Goal: Task Accomplishment & Management: Complete application form

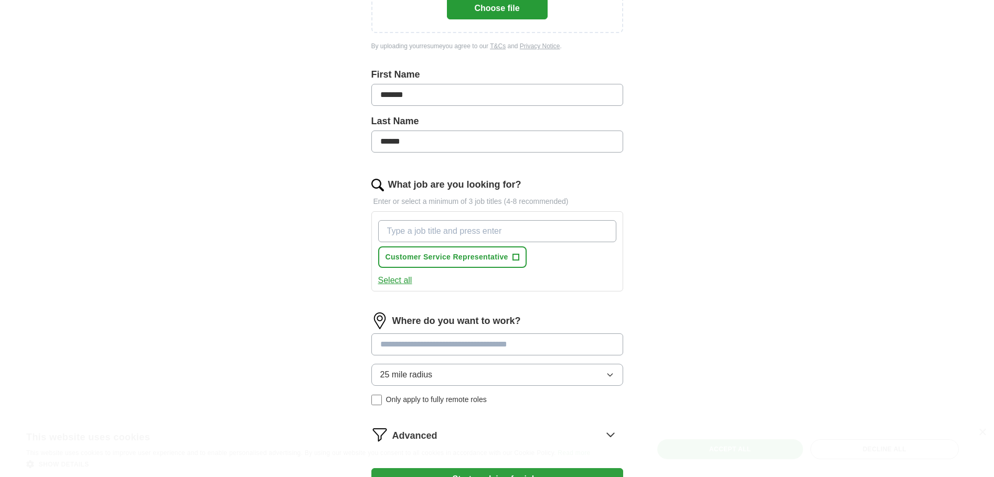
scroll to position [262, 0]
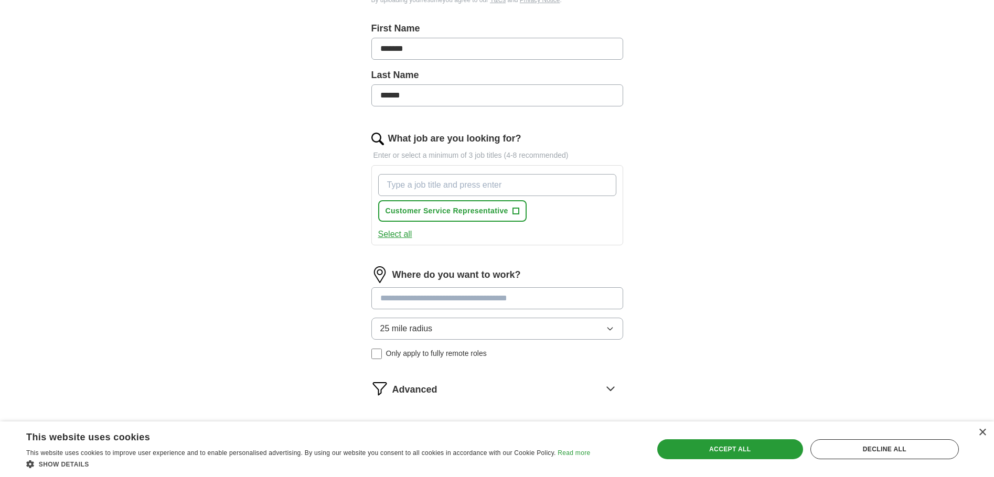
click at [385, 299] on input at bounding box center [497, 298] width 252 height 22
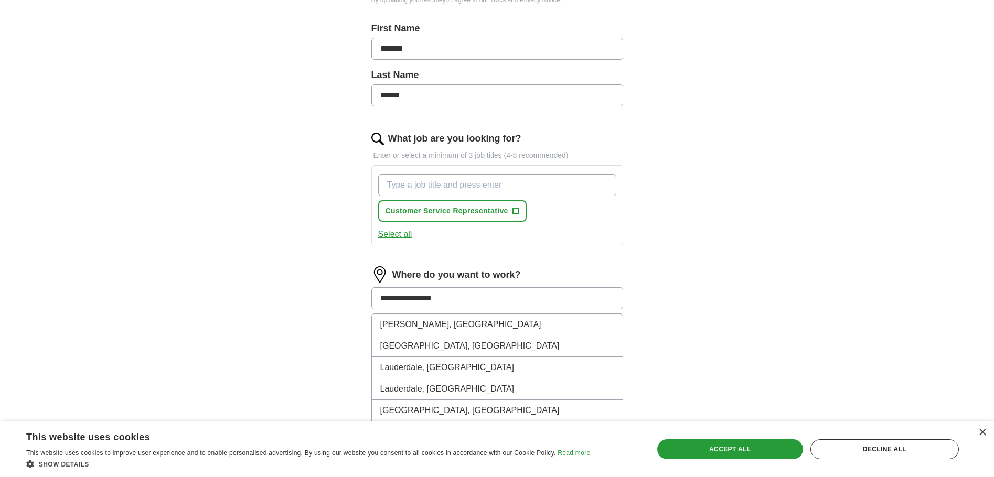
type input "**********"
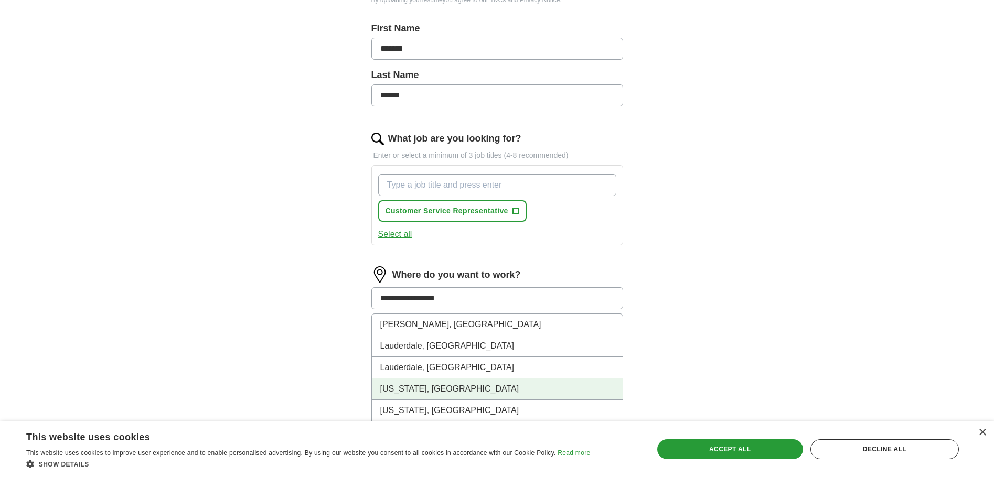
click at [423, 393] on li "[US_STATE], [GEOGRAPHIC_DATA]" at bounding box center [497, 390] width 251 height 22
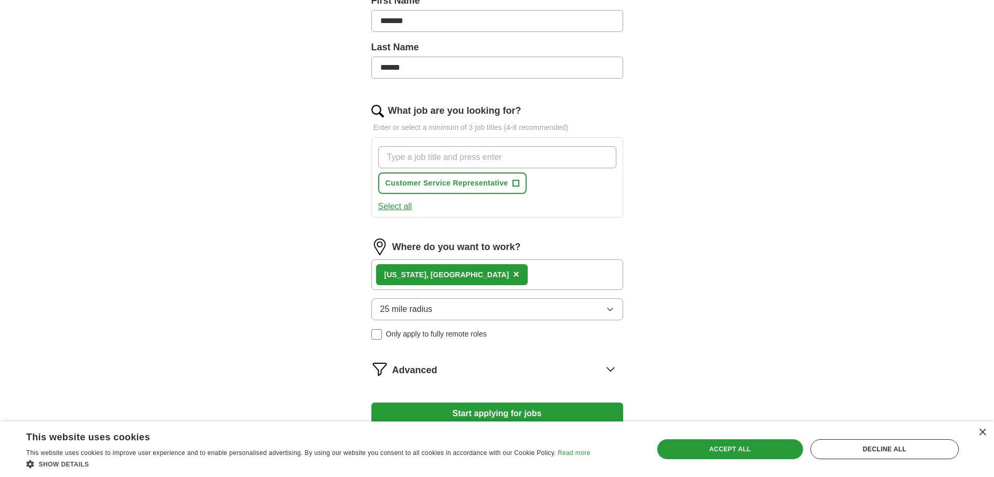
scroll to position [367, 0]
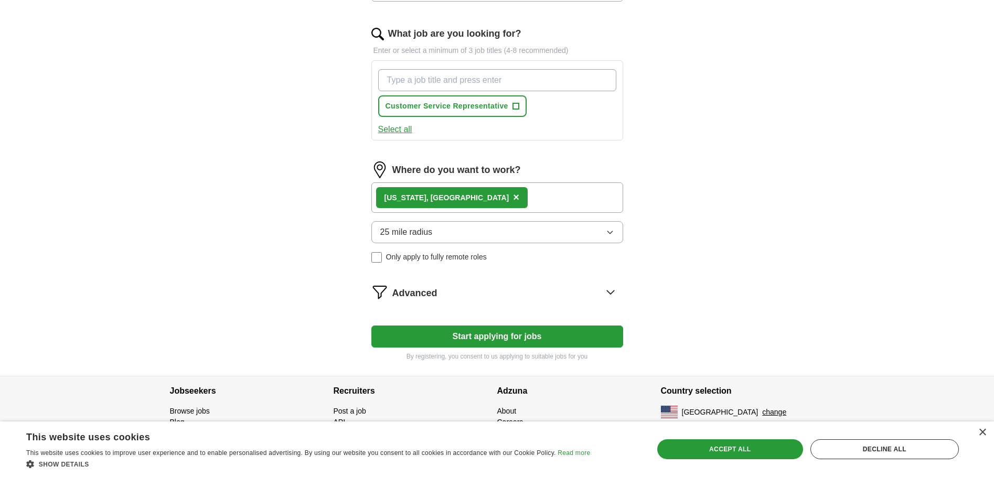
click at [542, 337] on button "Start applying for jobs" at bounding box center [497, 337] width 252 height 22
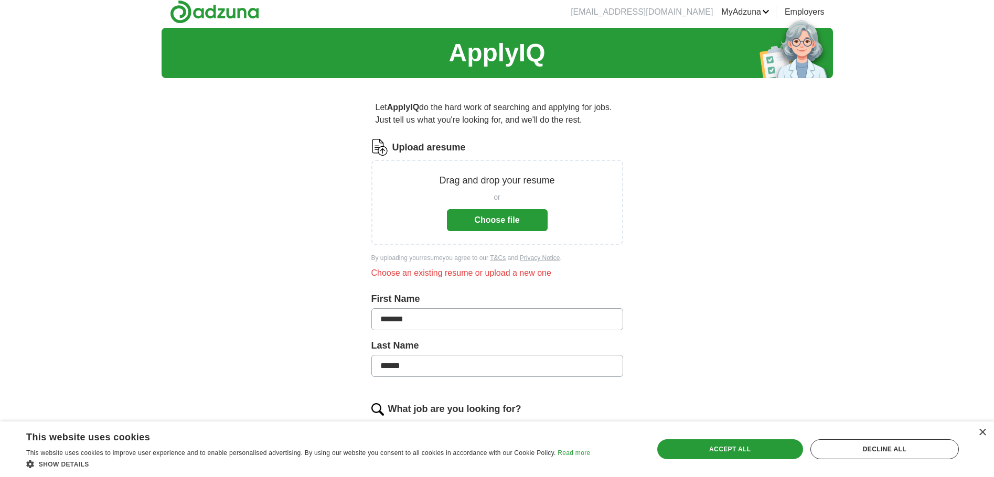
scroll to position [0, 0]
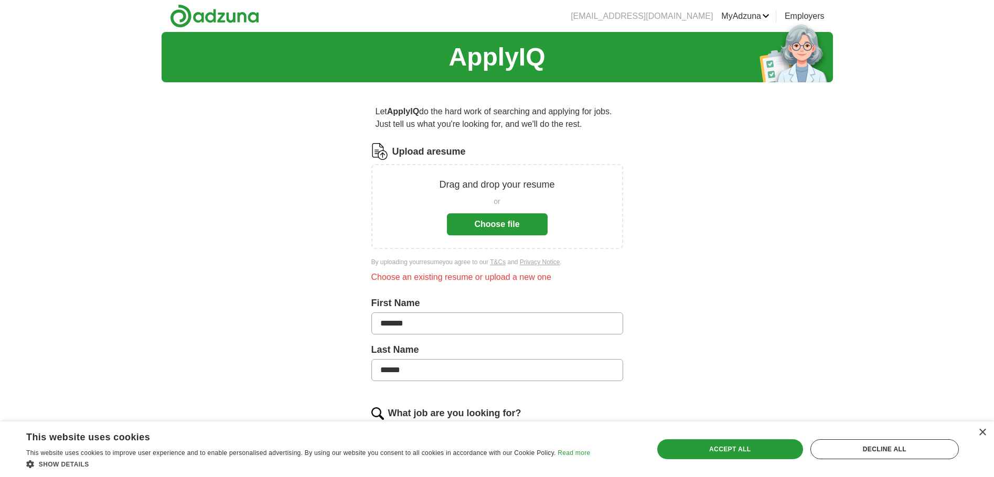
click at [526, 219] on button "Choose file" at bounding box center [497, 224] width 101 height 22
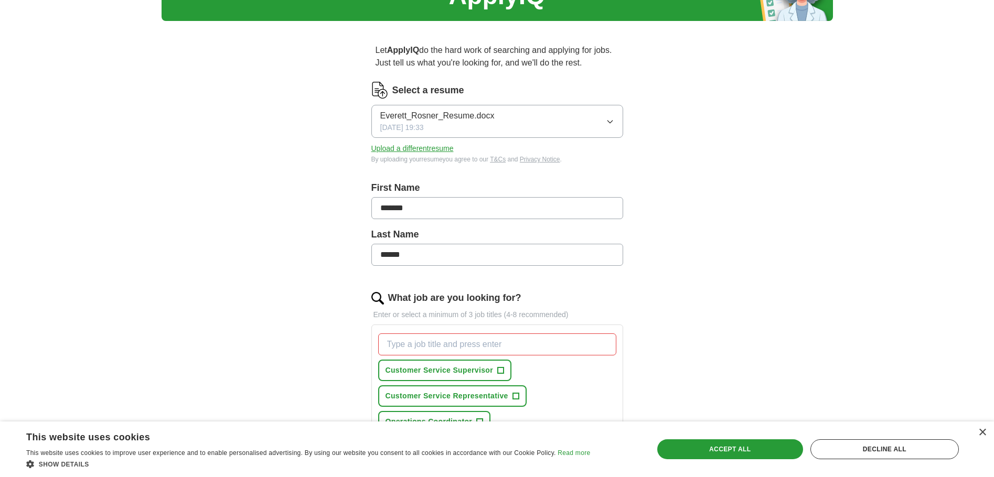
scroll to position [105, 0]
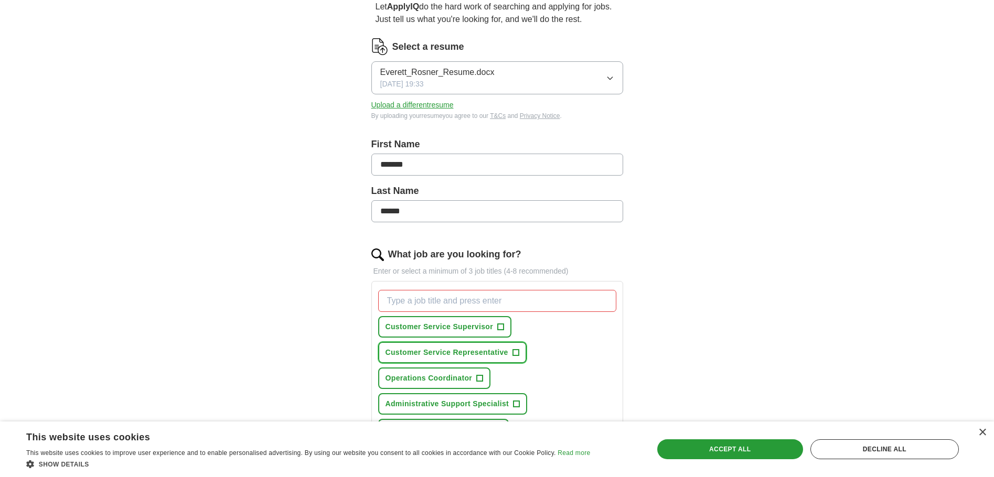
click at [517, 353] on span "+" at bounding box center [515, 353] width 6 height 8
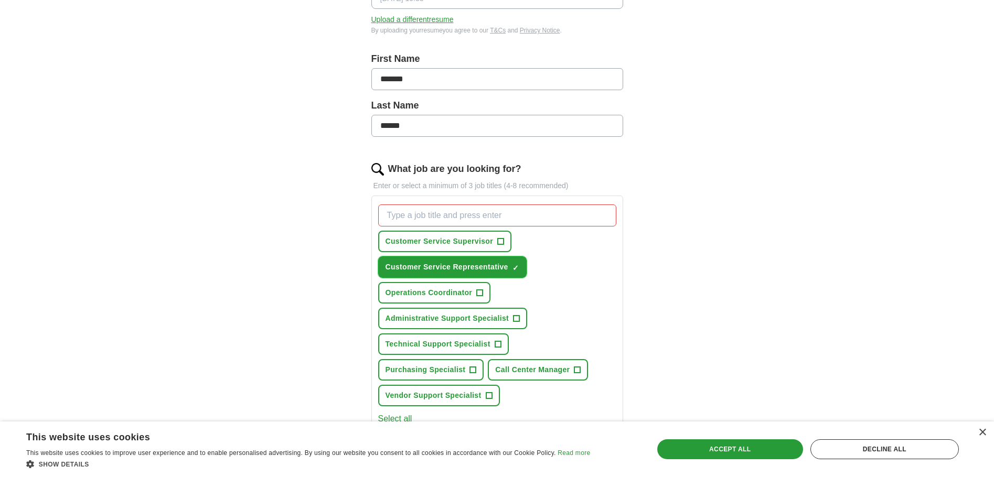
scroll to position [210, 0]
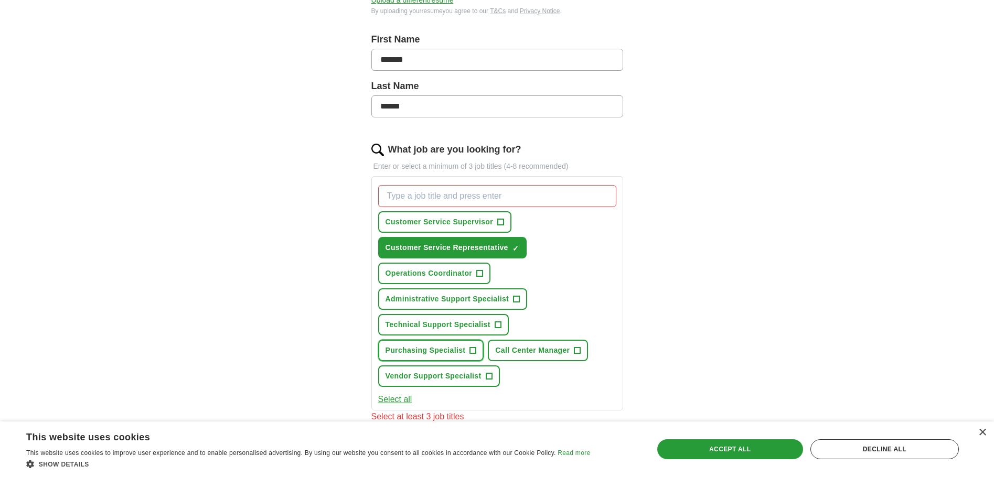
click at [472, 348] on span "+" at bounding box center [473, 351] width 6 height 8
click at [491, 376] on span "+" at bounding box center [489, 376] width 6 height 8
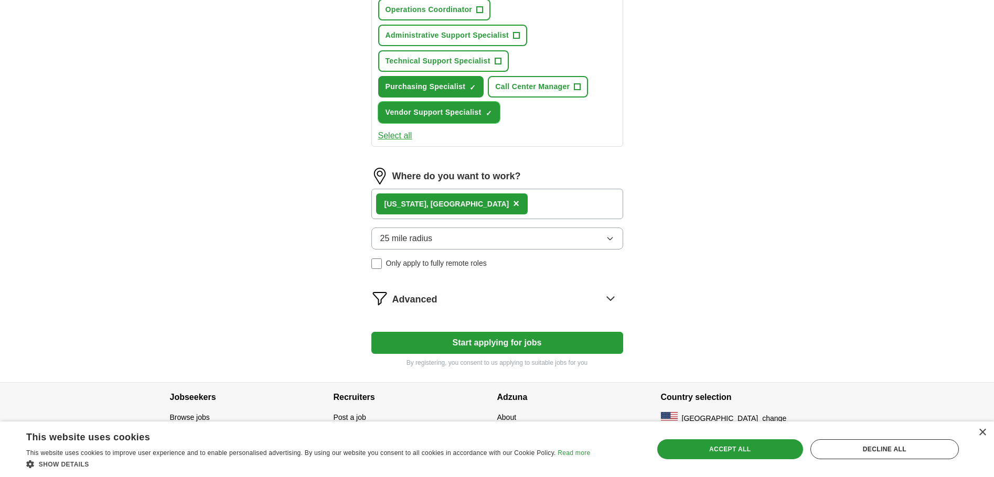
scroll to position [485, 0]
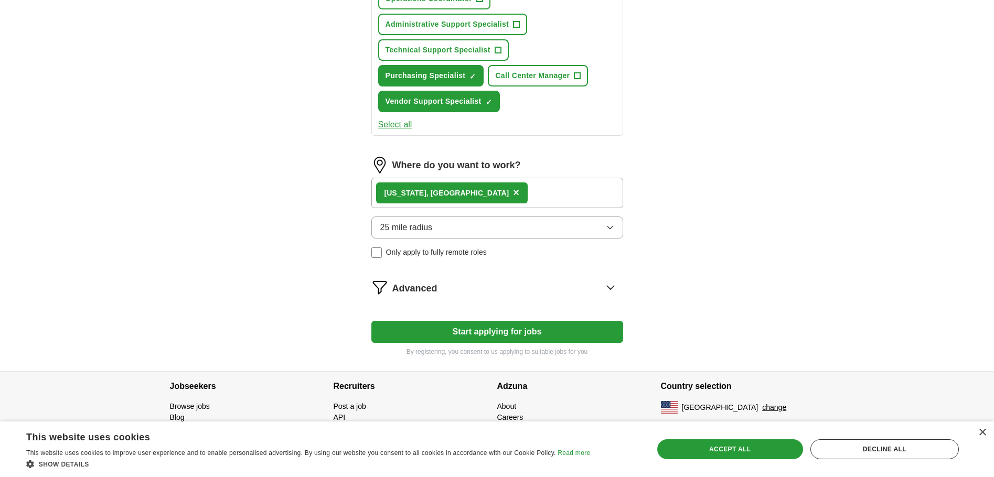
click at [511, 328] on button "Start applying for jobs" at bounding box center [497, 332] width 252 height 22
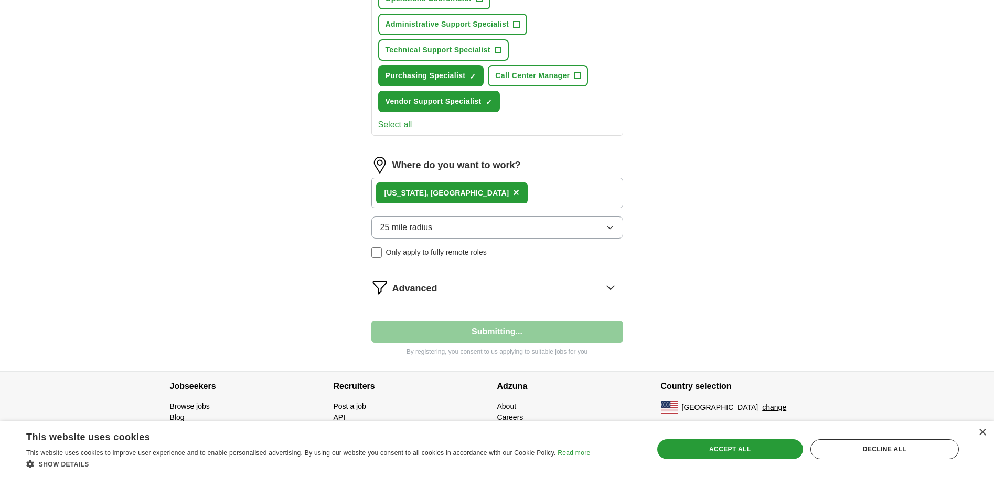
select select "**"
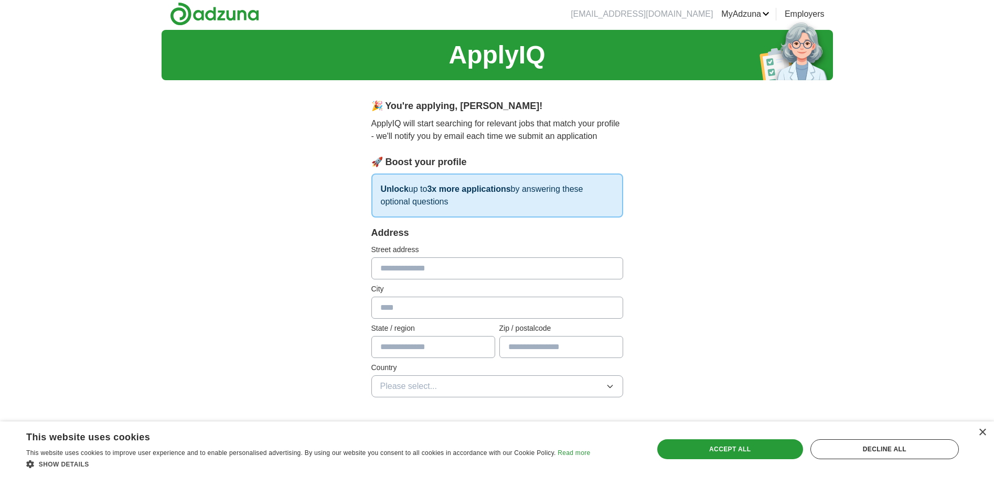
scroll to position [0, 0]
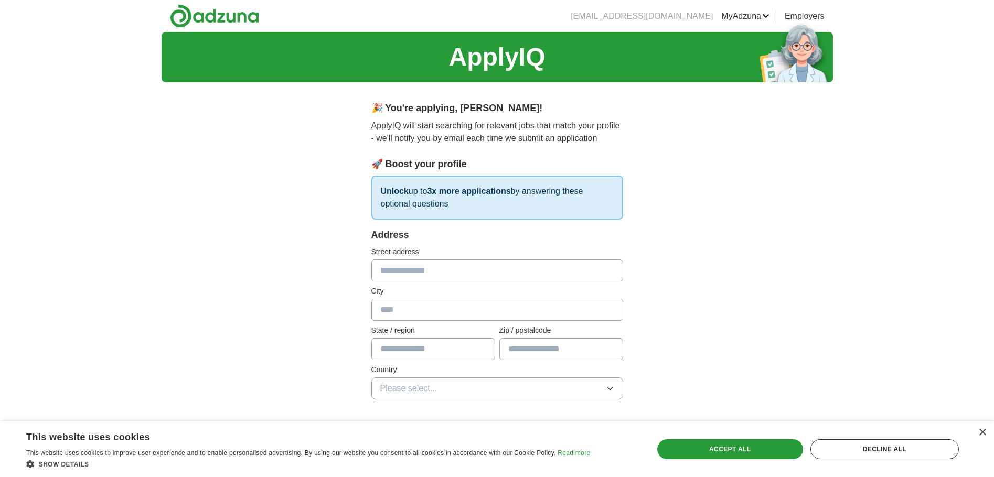
click at [396, 264] on input "text" at bounding box center [497, 271] width 252 height 22
type input "**********"
type input "**"
type input "*****"
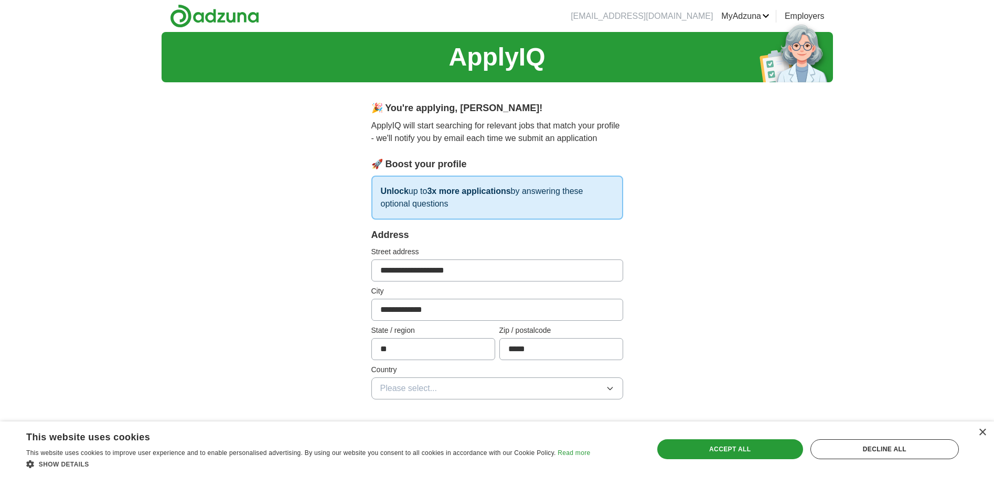
click at [613, 386] on icon "button" at bounding box center [610, 388] width 8 height 8
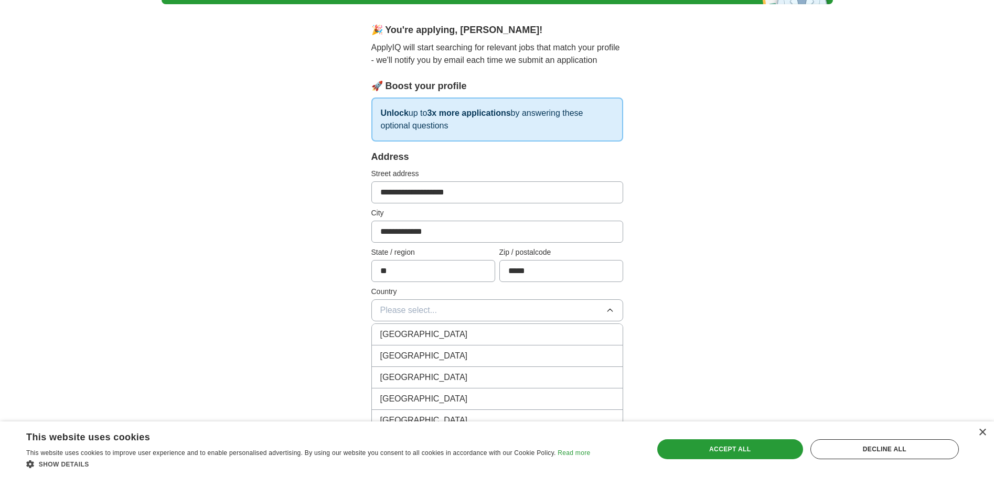
scroll to position [105, 0]
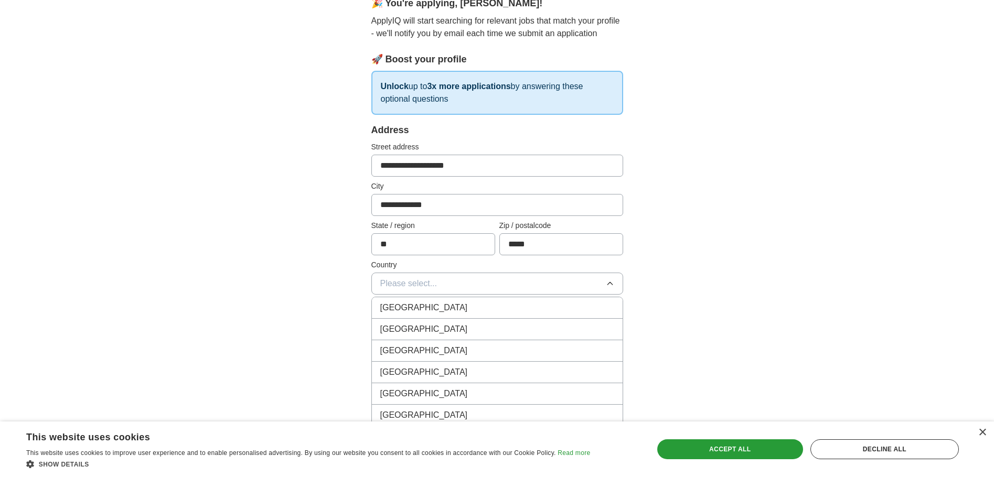
click at [453, 332] on div "[GEOGRAPHIC_DATA]" at bounding box center [497, 329] width 234 height 13
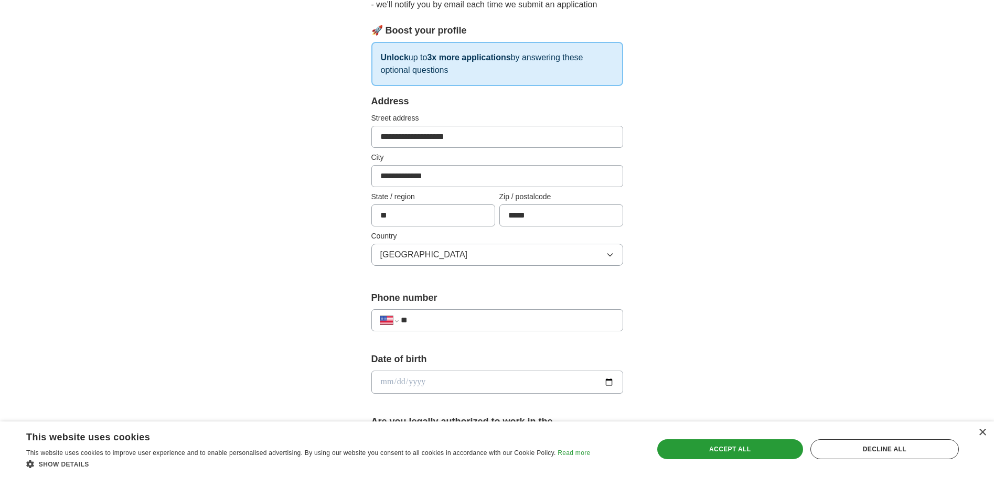
scroll to position [157, 0]
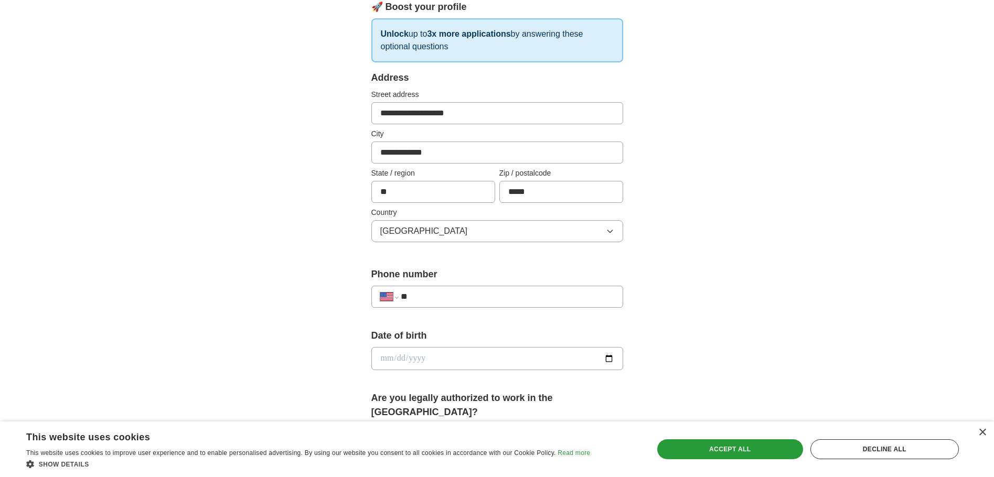
click at [441, 295] on input "**" at bounding box center [507, 297] width 213 height 13
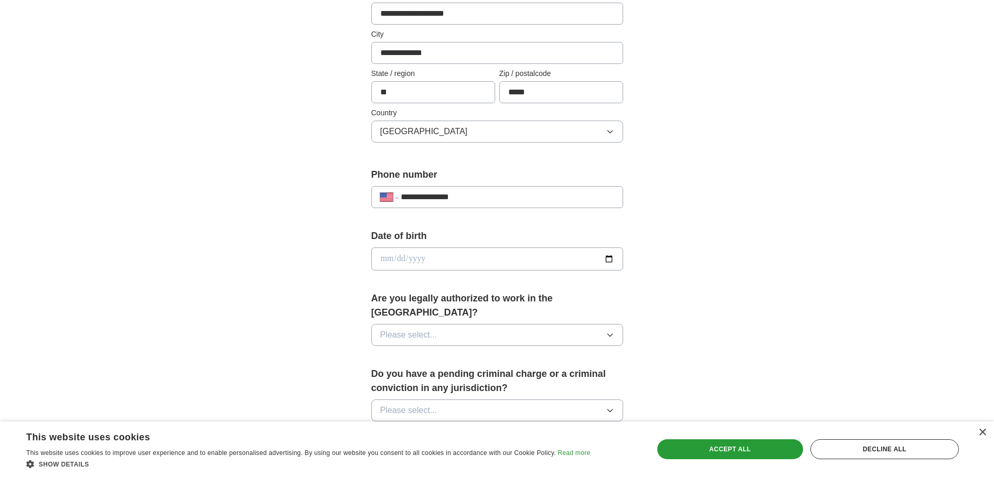
scroll to position [262, 0]
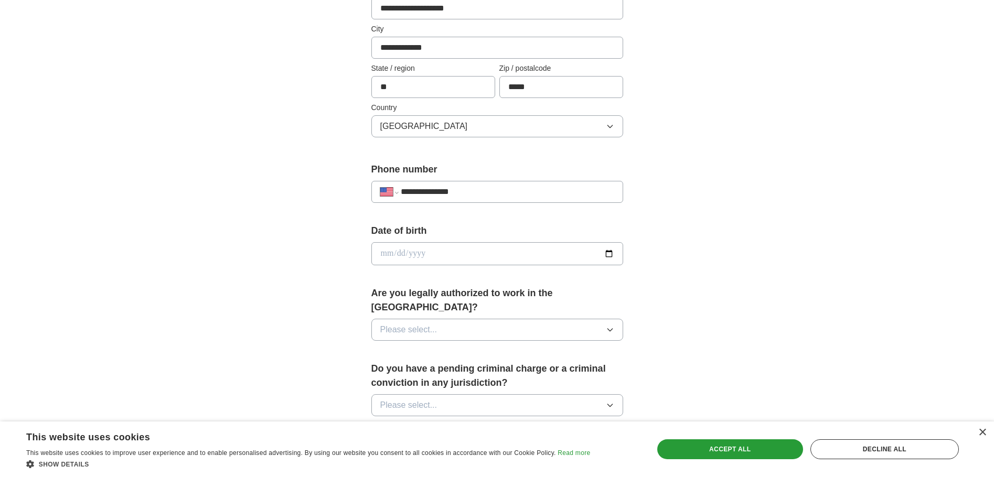
type input "**********"
click at [609, 329] on icon "button" at bounding box center [609, 330] width 5 height 3
click at [425, 344] on li "Yes" at bounding box center [497, 355] width 251 height 22
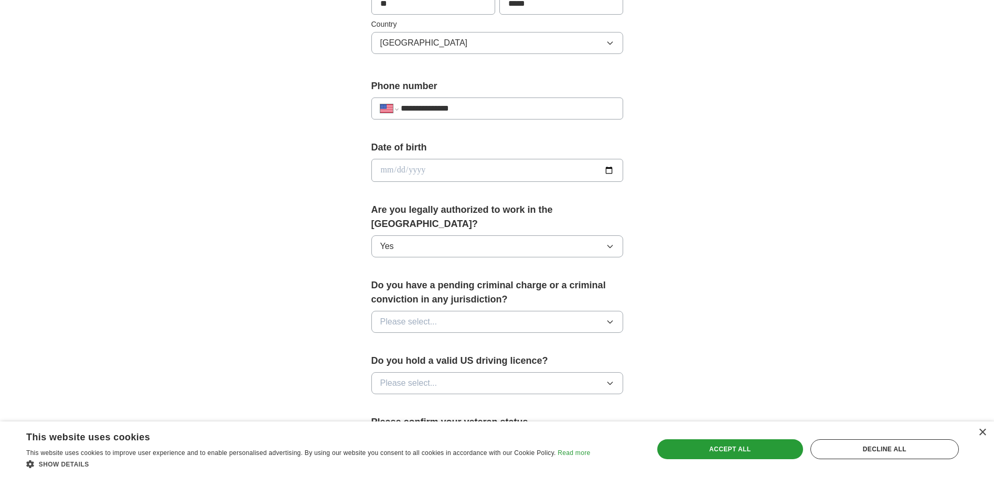
scroll to position [367, 0]
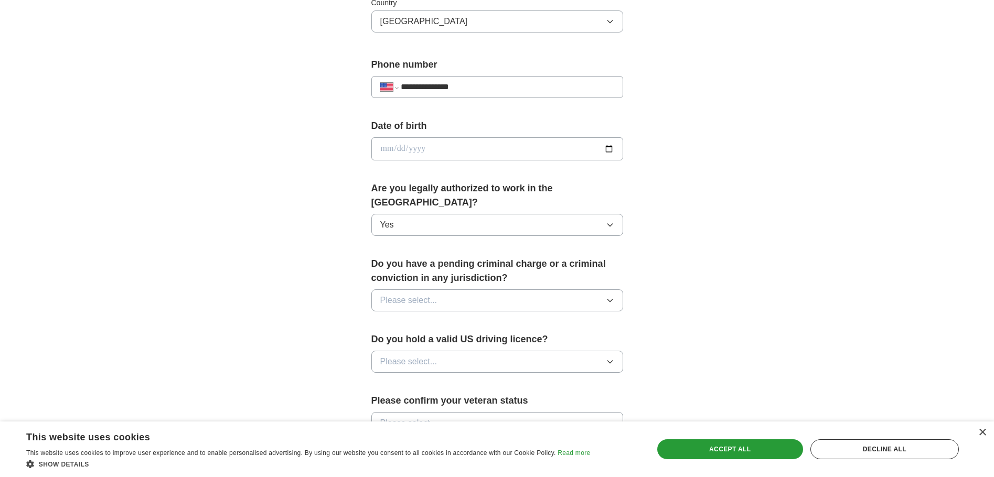
click at [613, 296] on icon "button" at bounding box center [610, 300] width 8 height 8
click at [455, 340] on div "No" at bounding box center [497, 346] width 234 height 13
click at [618, 351] on button "Please select..." at bounding box center [497, 362] width 252 height 22
click at [424, 380] on div "Yes" at bounding box center [497, 386] width 234 height 13
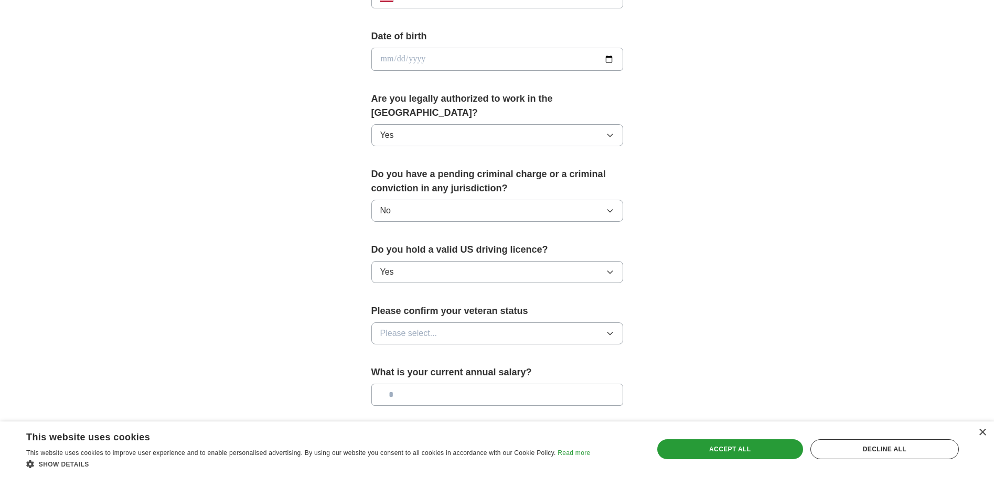
scroll to position [472, 0]
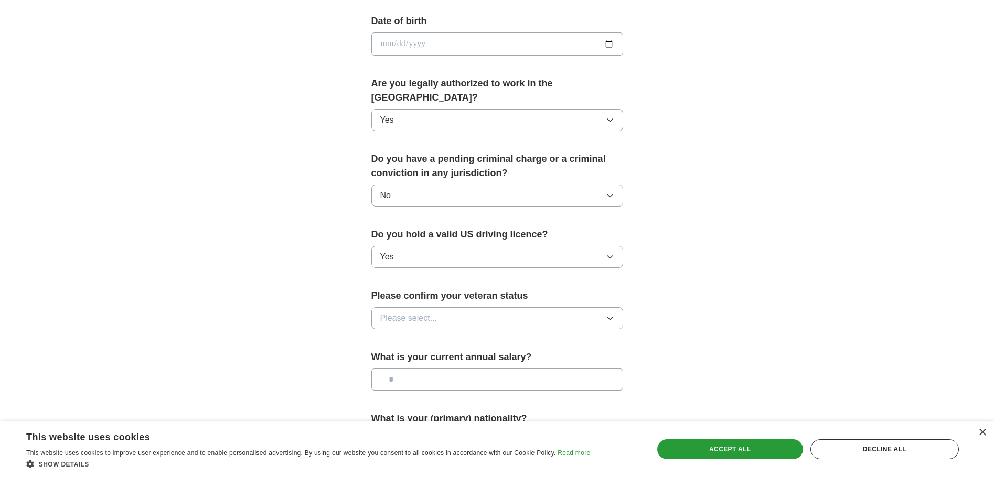
click at [609, 317] on icon "button" at bounding box center [609, 318] width 5 height 3
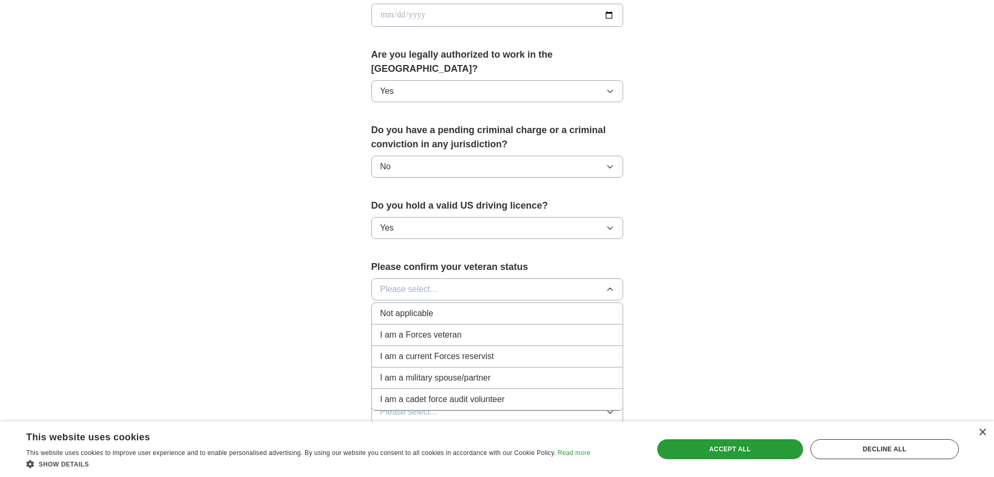
scroll to position [525, 0]
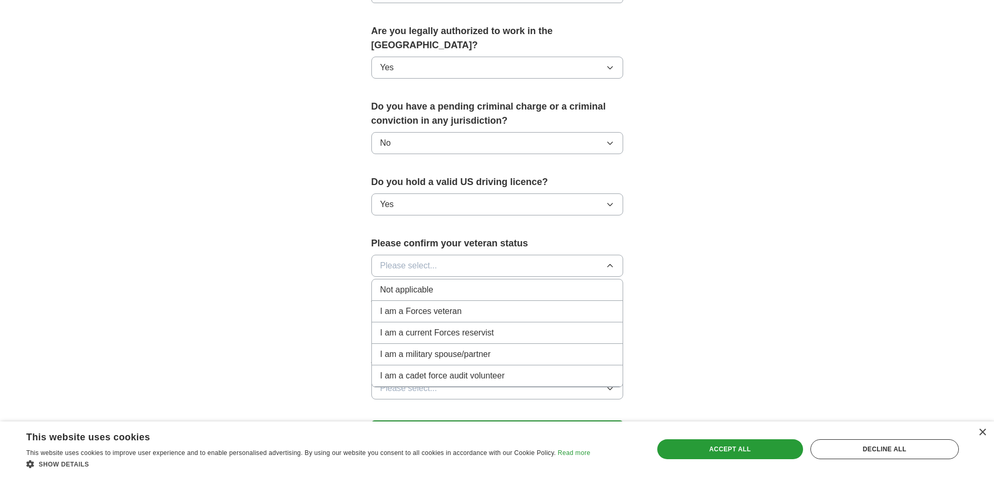
click at [514, 284] on div "Not applicable" at bounding box center [497, 290] width 234 height 13
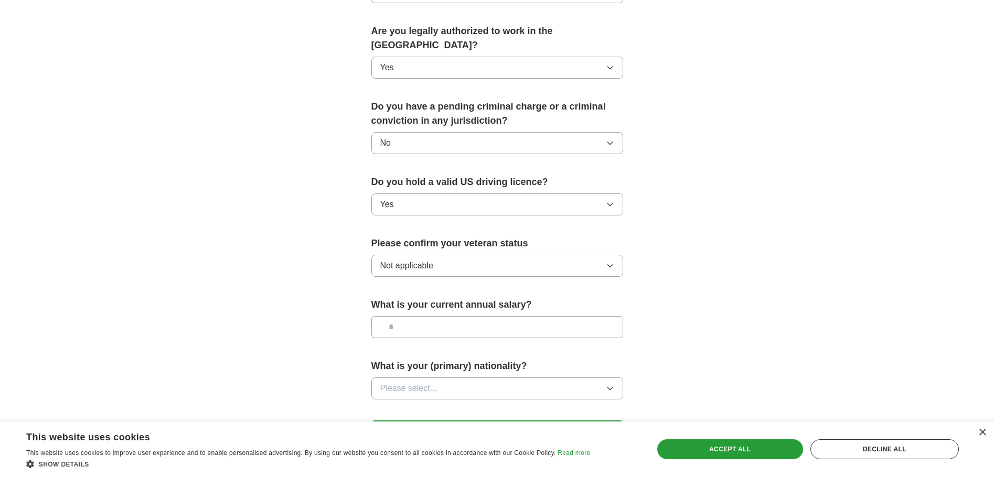
click at [423, 316] on input "text" at bounding box center [497, 327] width 252 height 22
type input "*******"
click at [614, 384] on icon "button" at bounding box center [610, 388] width 8 height 8
click at [523, 387] on div "What is your (primary) nationality? Please select..." at bounding box center [497, 383] width 252 height 49
click at [615, 378] on button "Please select..." at bounding box center [497, 389] width 252 height 22
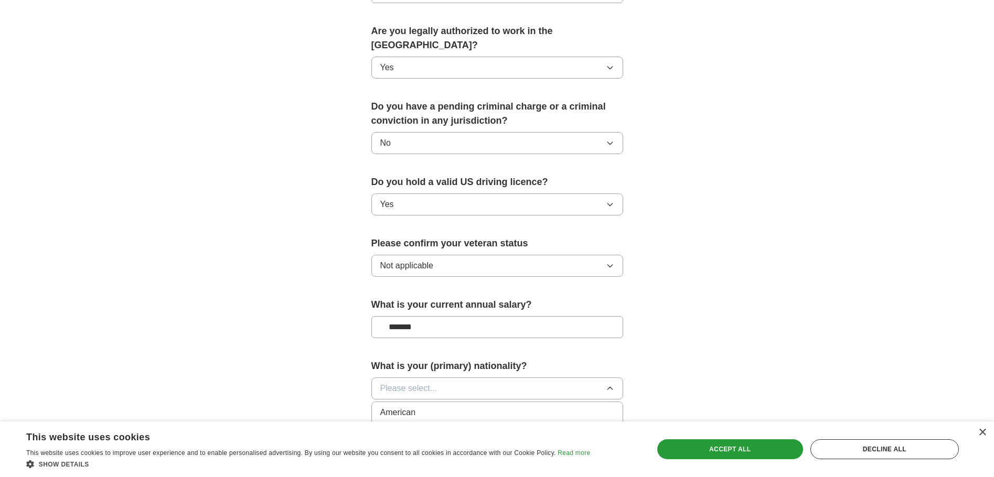
click at [380, 406] on span "American" at bounding box center [398, 412] width 36 height 13
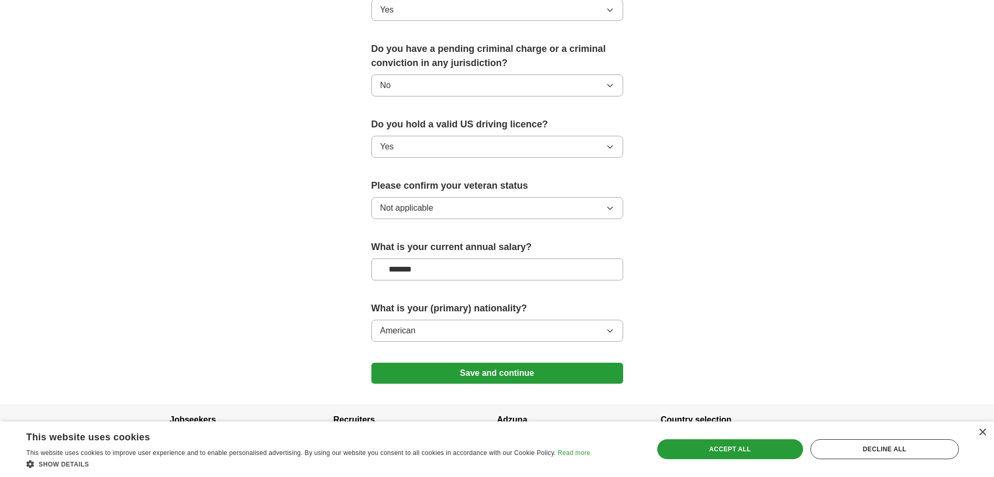
scroll to position [549, 0]
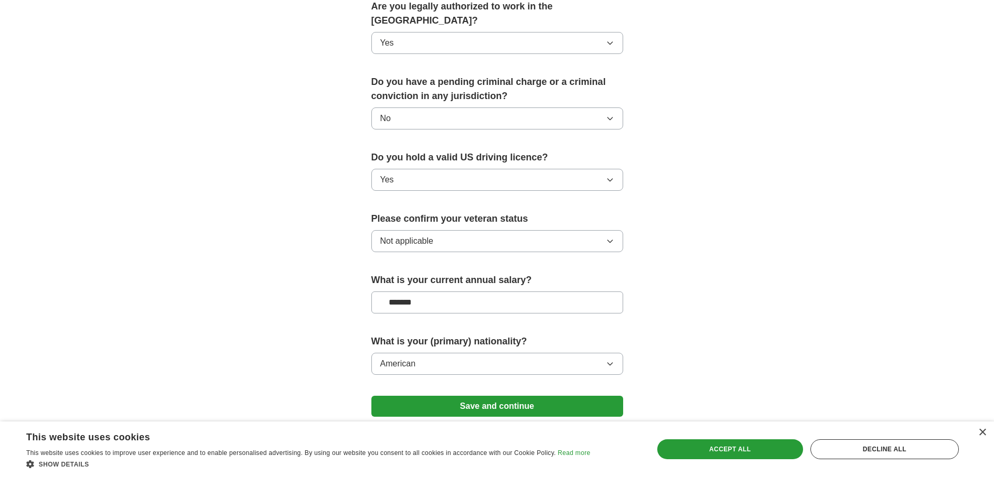
click at [507, 396] on button "Save and continue" at bounding box center [497, 406] width 252 height 21
